Goal: Obtain resource: Download file/media

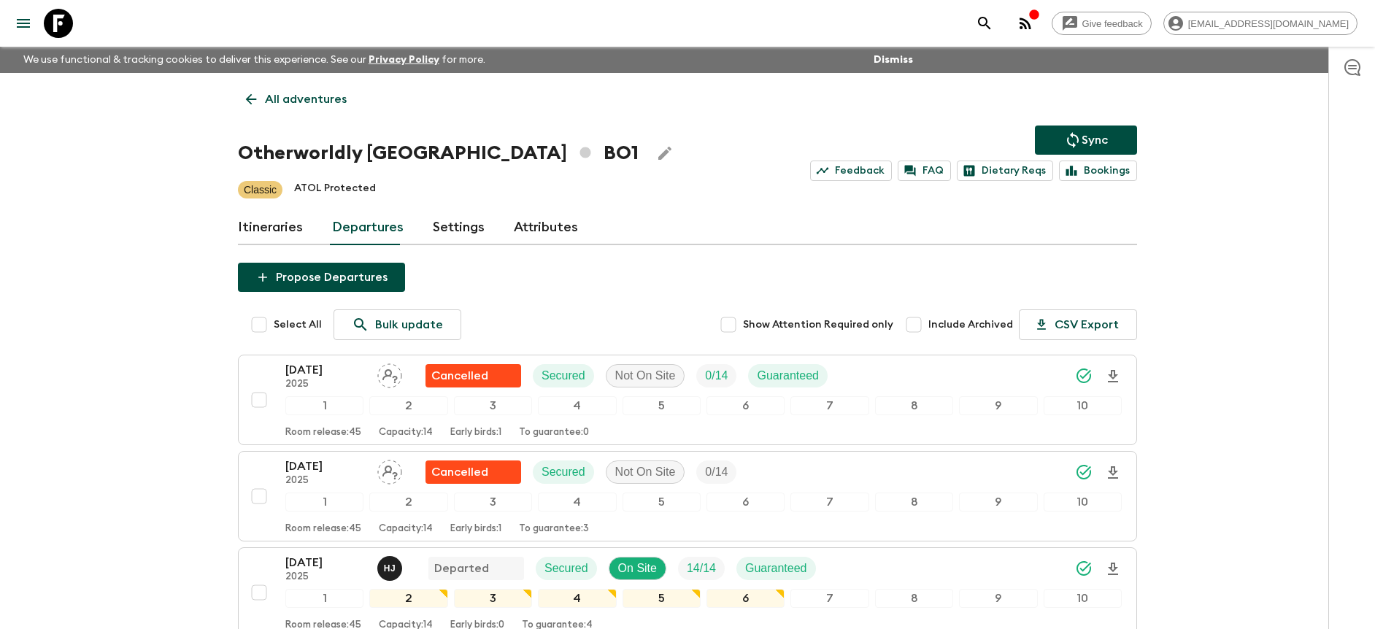
drag, startPoint x: 0, startPoint y: 0, endPoint x: 1245, endPoint y: 226, distance: 1265.5
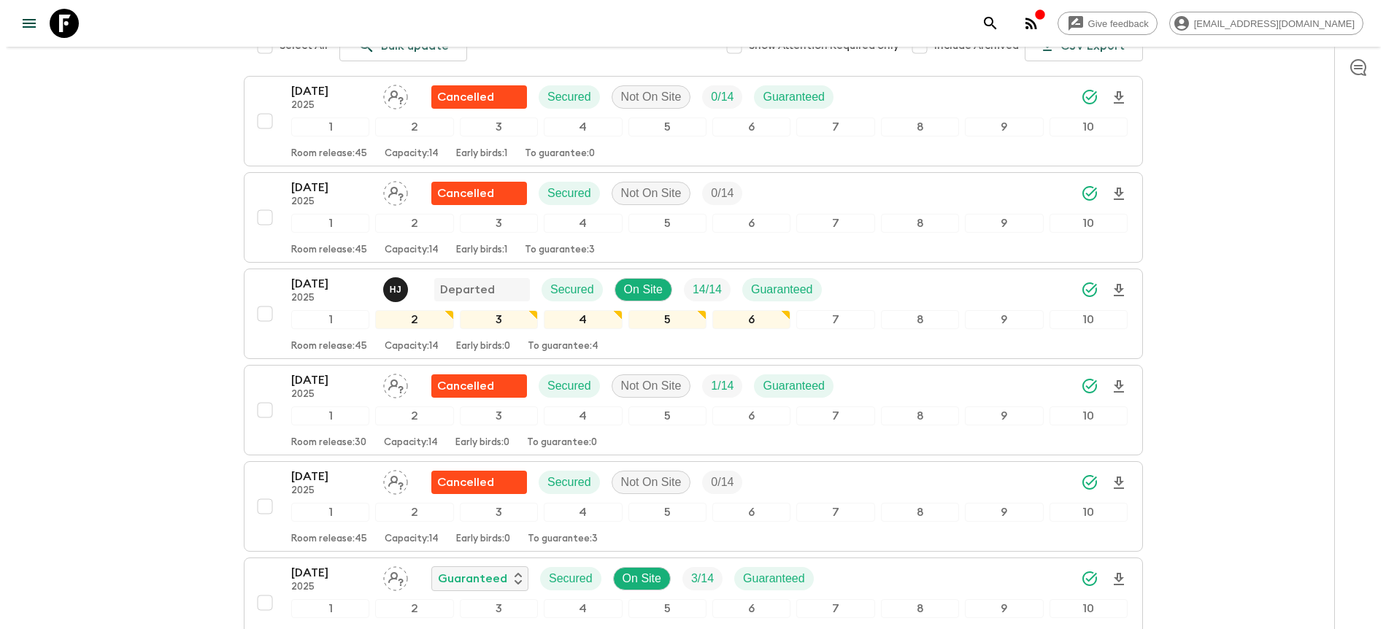
scroll to position [279, 0]
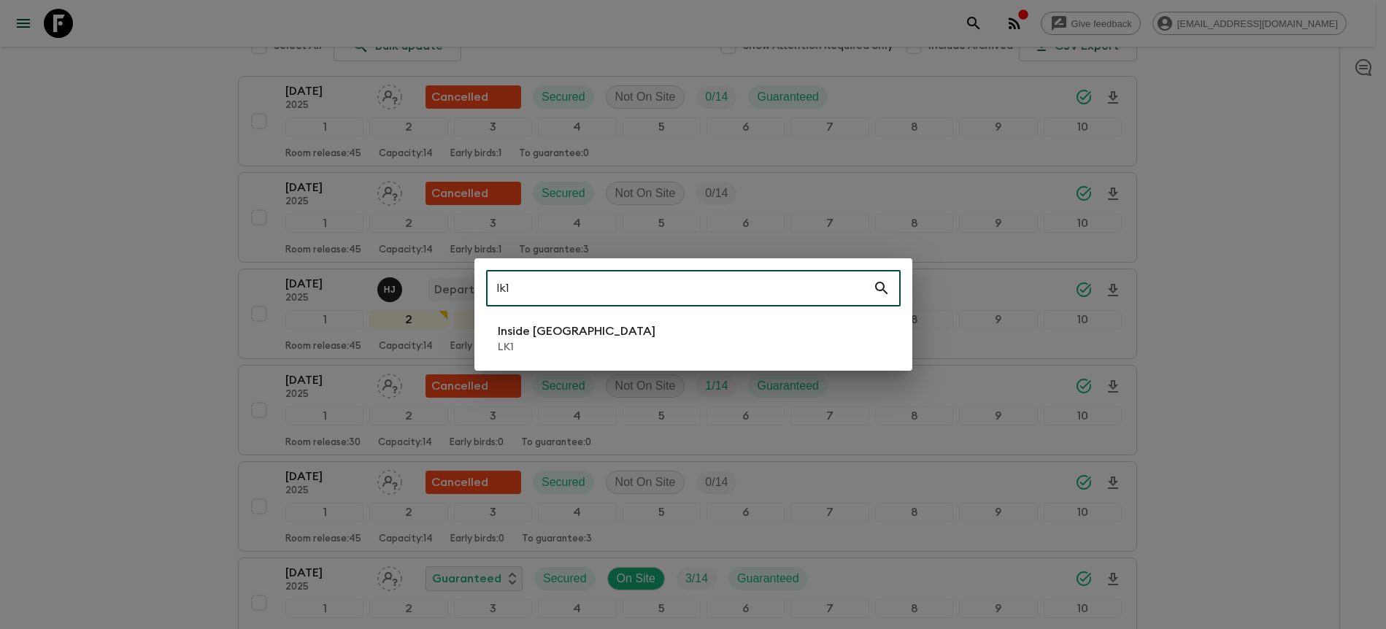
type input "lk1"
click at [642, 353] on li "Inside [GEOGRAPHIC_DATA] LK1" at bounding box center [693, 338] width 415 height 41
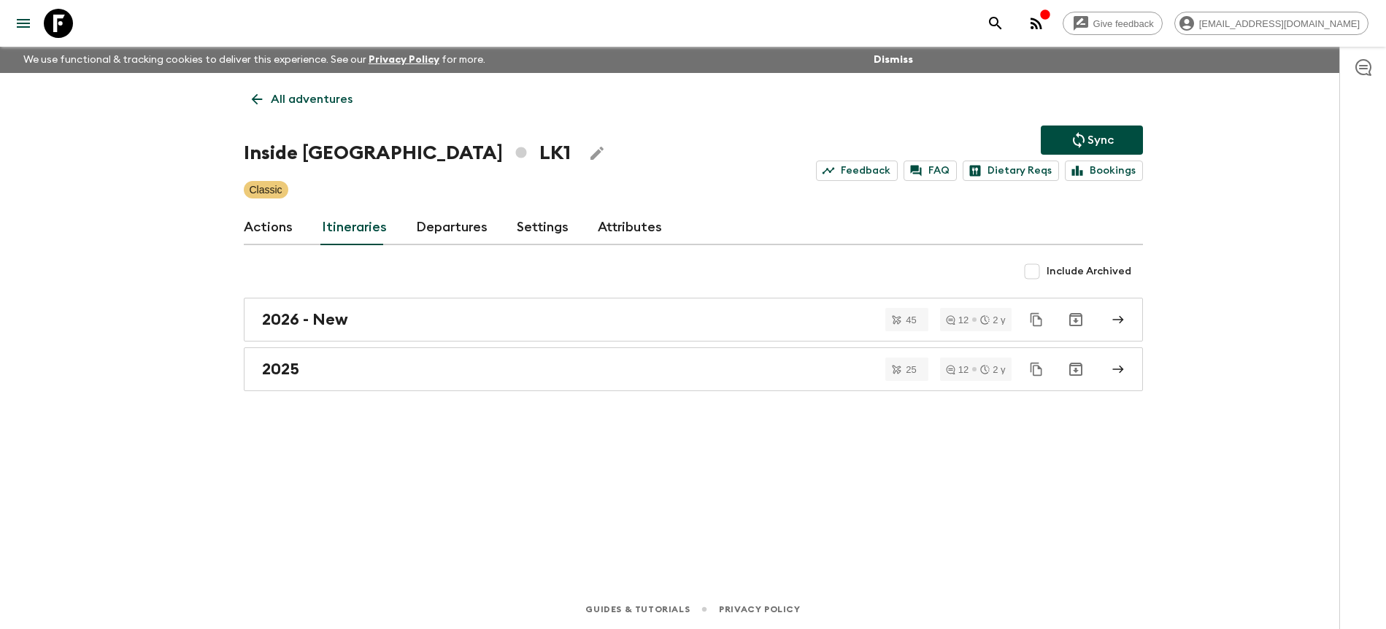
click at [442, 222] on link "Departures" at bounding box center [452, 227] width 72 height 35
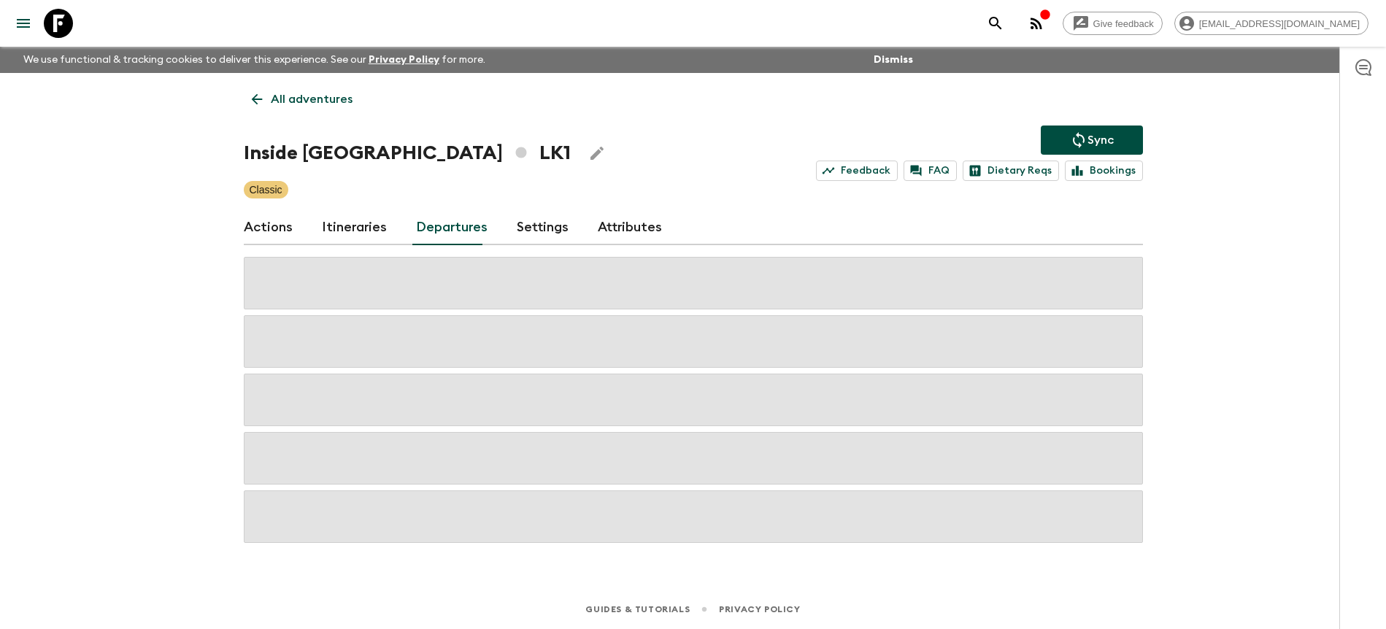
click at [1214, 232] on div "Give feedback [PERSON_NAME][EMAIL_ADDRESS][DOMAIN_NAME] We use functional & tra…" at bounding box center [693, 314] width 1386 height 629
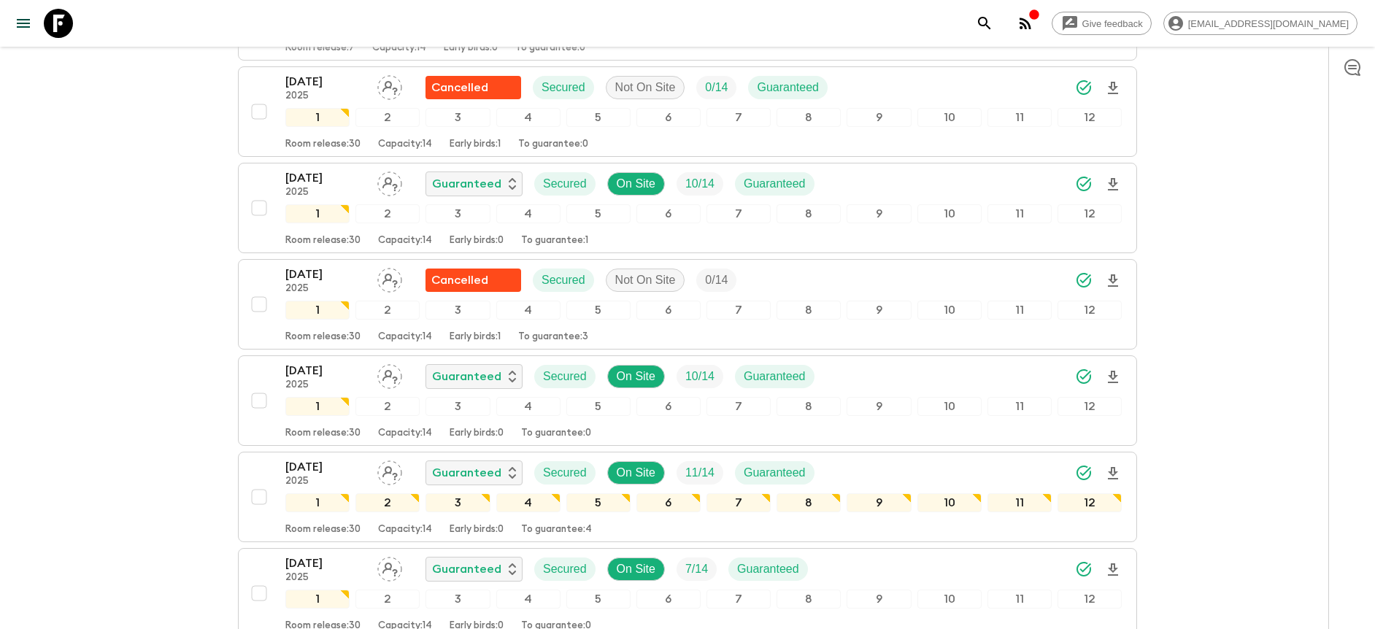
scroll to position [1477, 0]
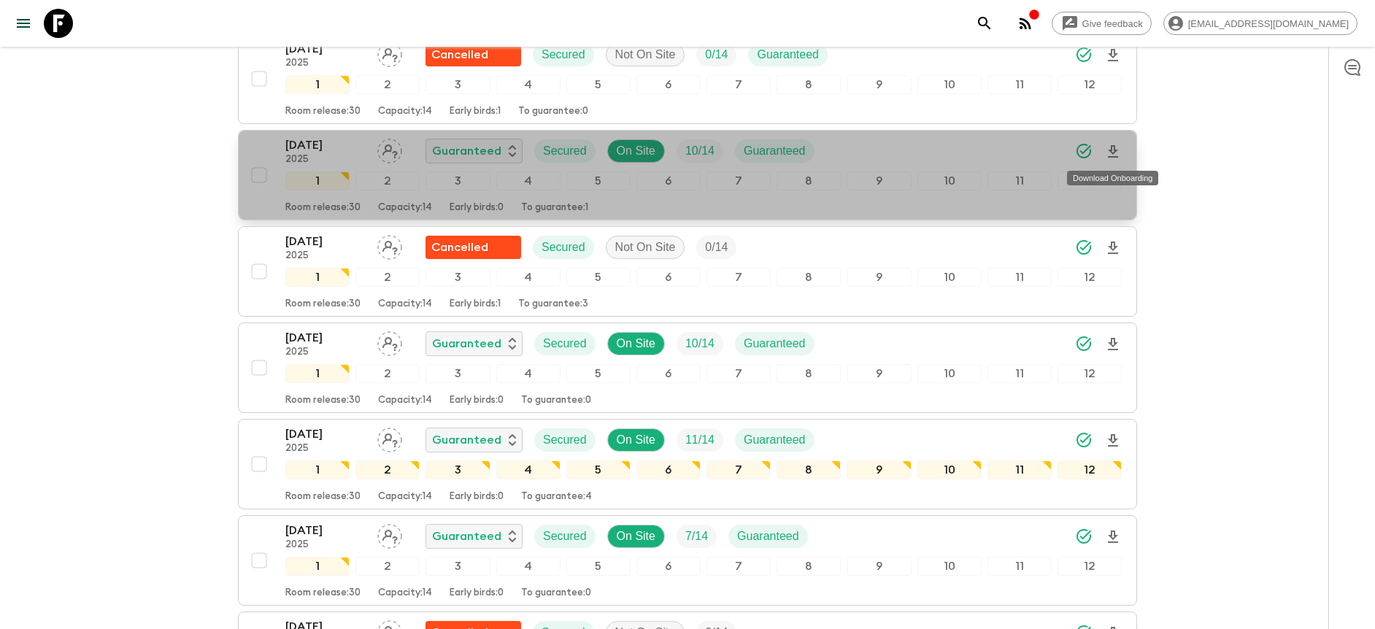
click at [1118, 150] on icon "Download Onboarding" at bounding box center [1113, 152] width 18 height 18
